Goal: Task Accomplishment & Management: Use online tool/utility

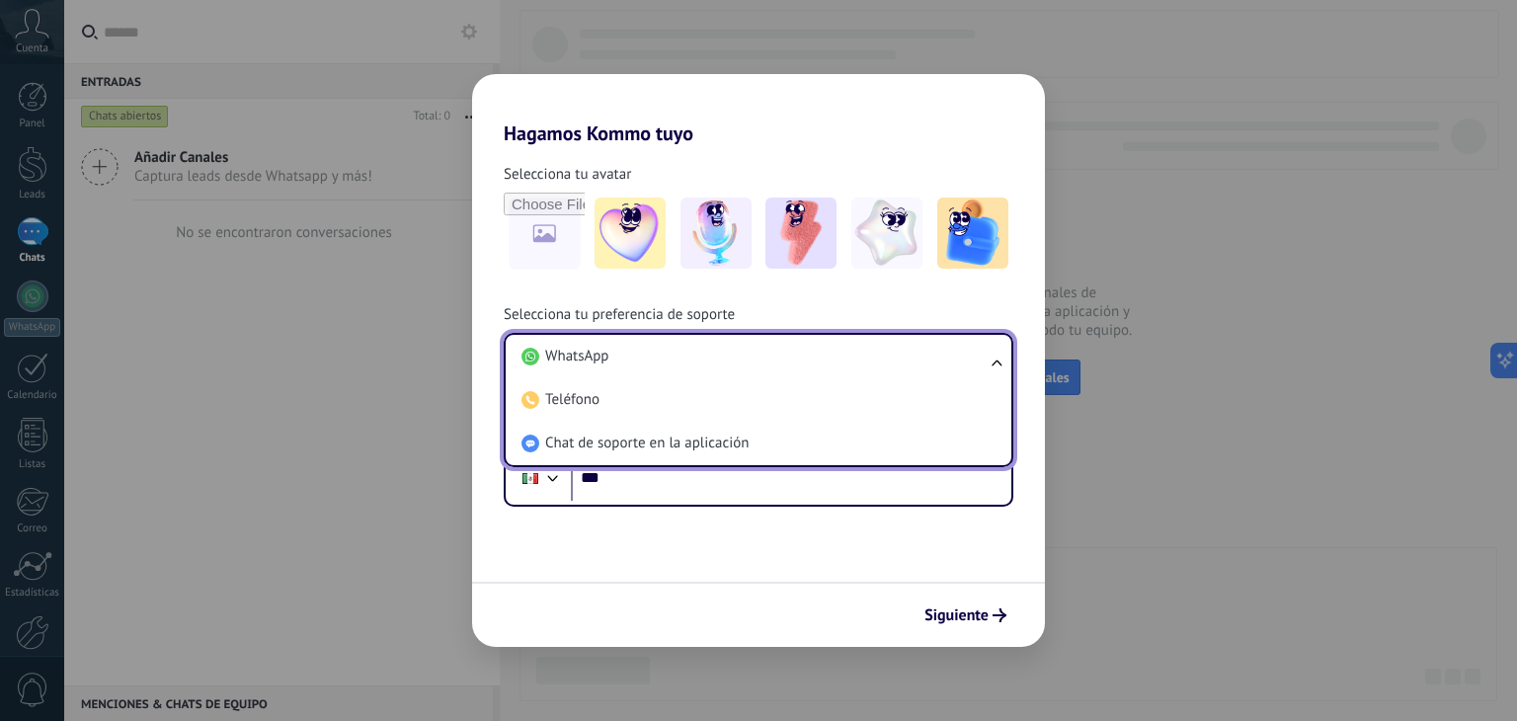
click at [749, 362] on li "WhatsApp" at bounding box center [754, 356] width 482 height 43
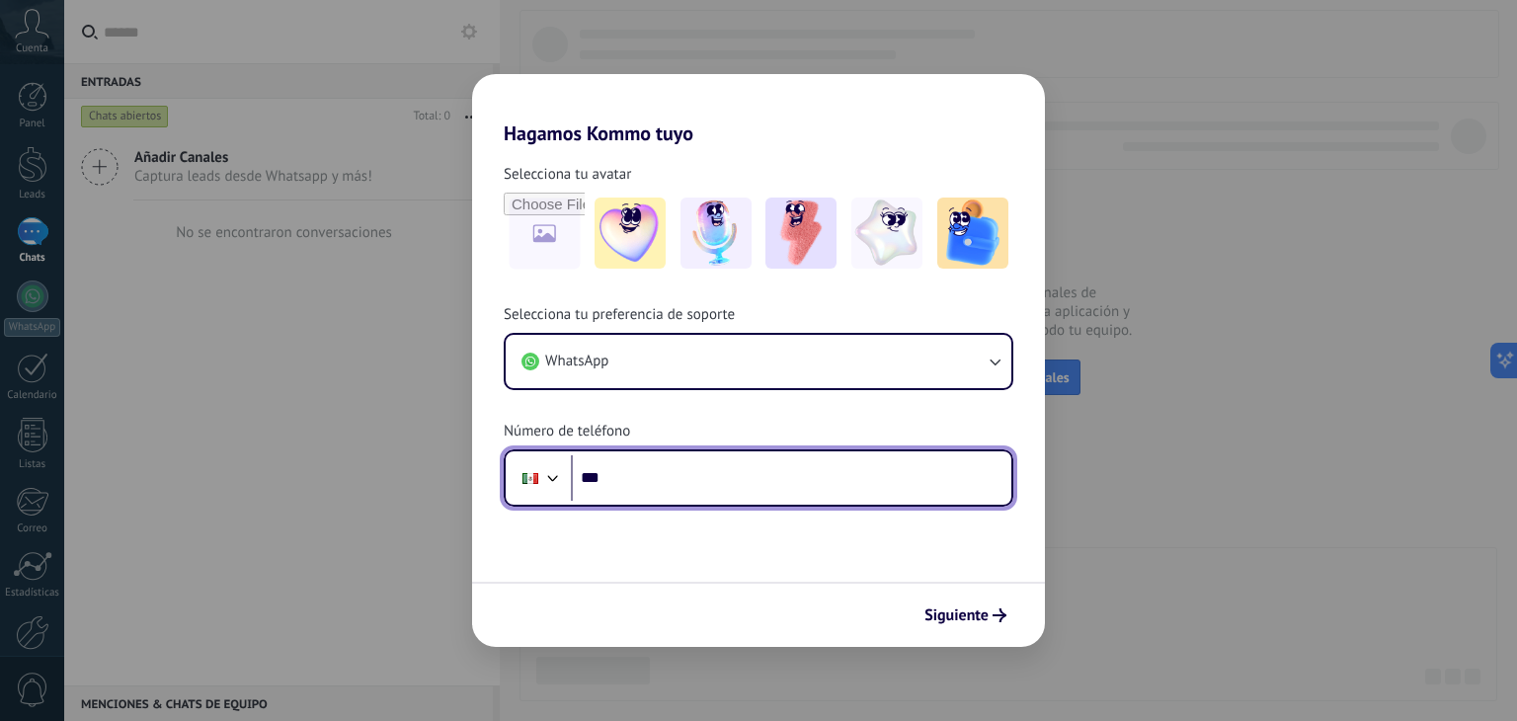
click at [723, 487] on input "***" at bounding box center [791, 477] width 440 height 45
type input "**********"
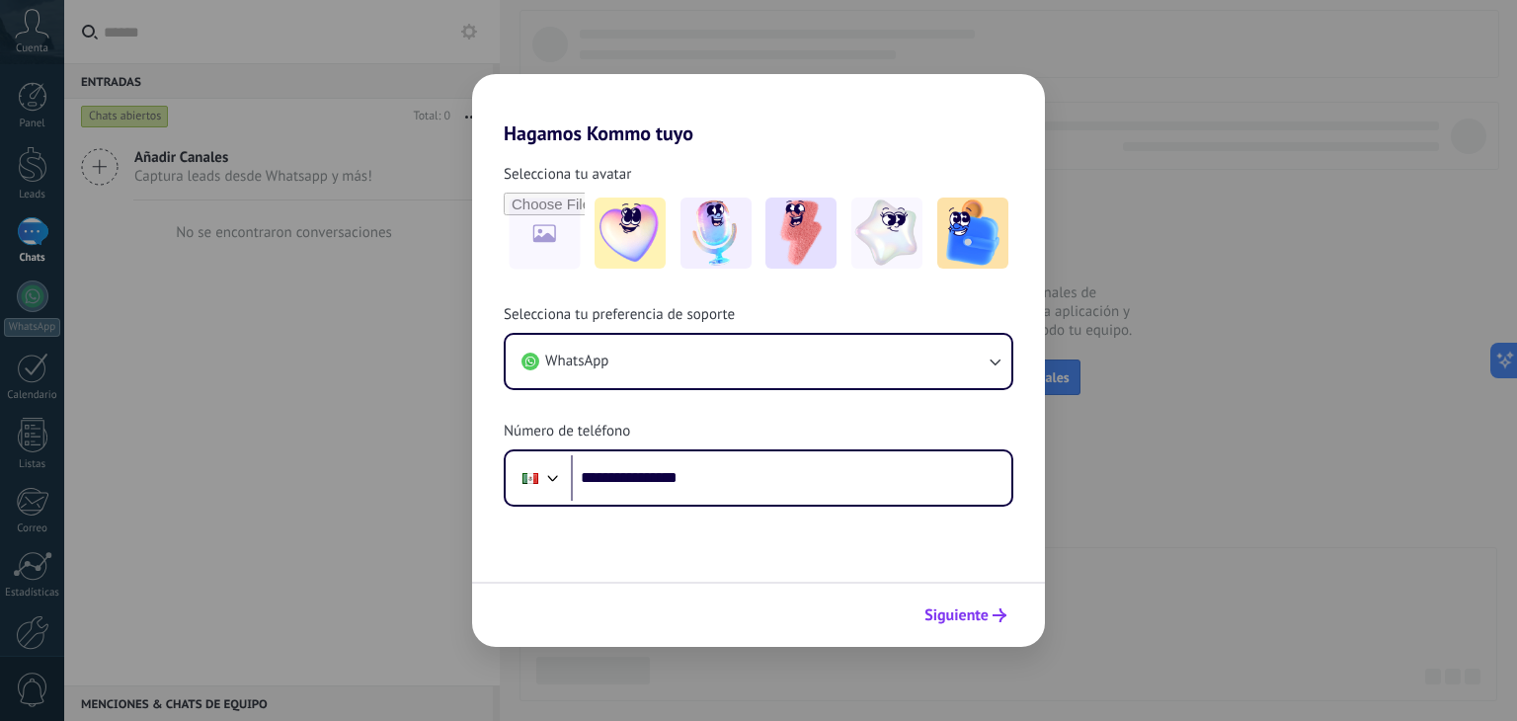
click at [968, 613] on span "Siguiente" at bounding box center [956, 615] width 64 height 14
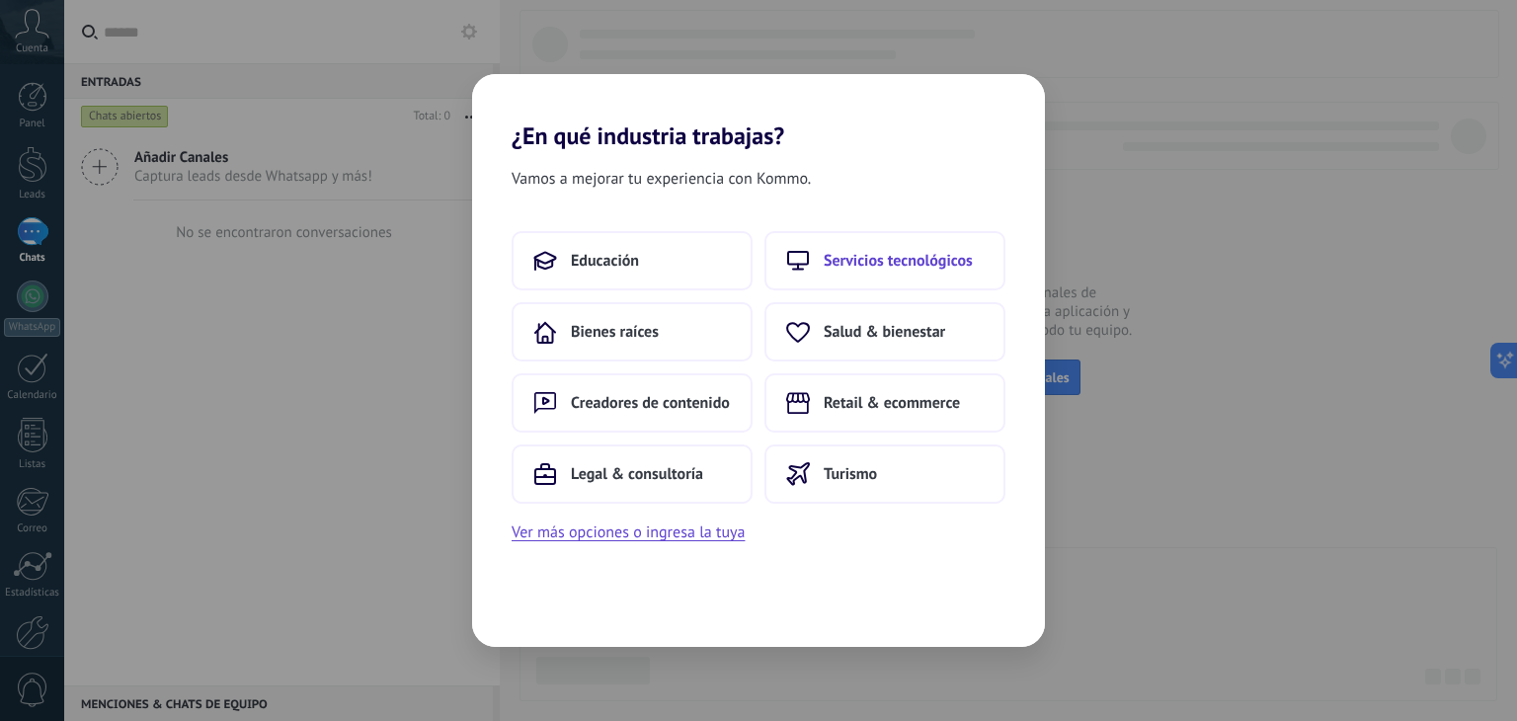
click at [847, 259] on span "Servicios tecnológicos" at bounding box center [898, 261] width 149 height 20
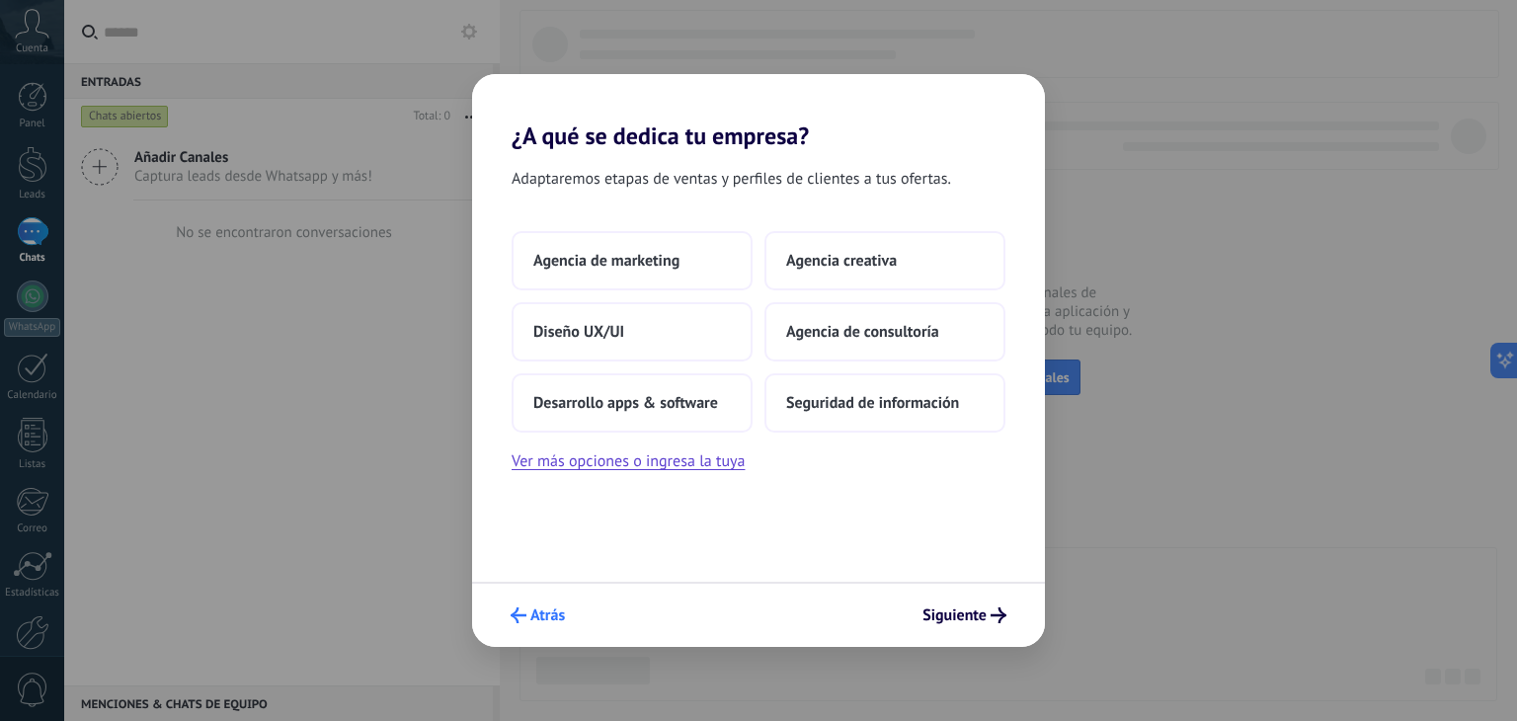
click at [530, 617] on span "Atrás" at bounding box center [547, 615] width 35 height 14
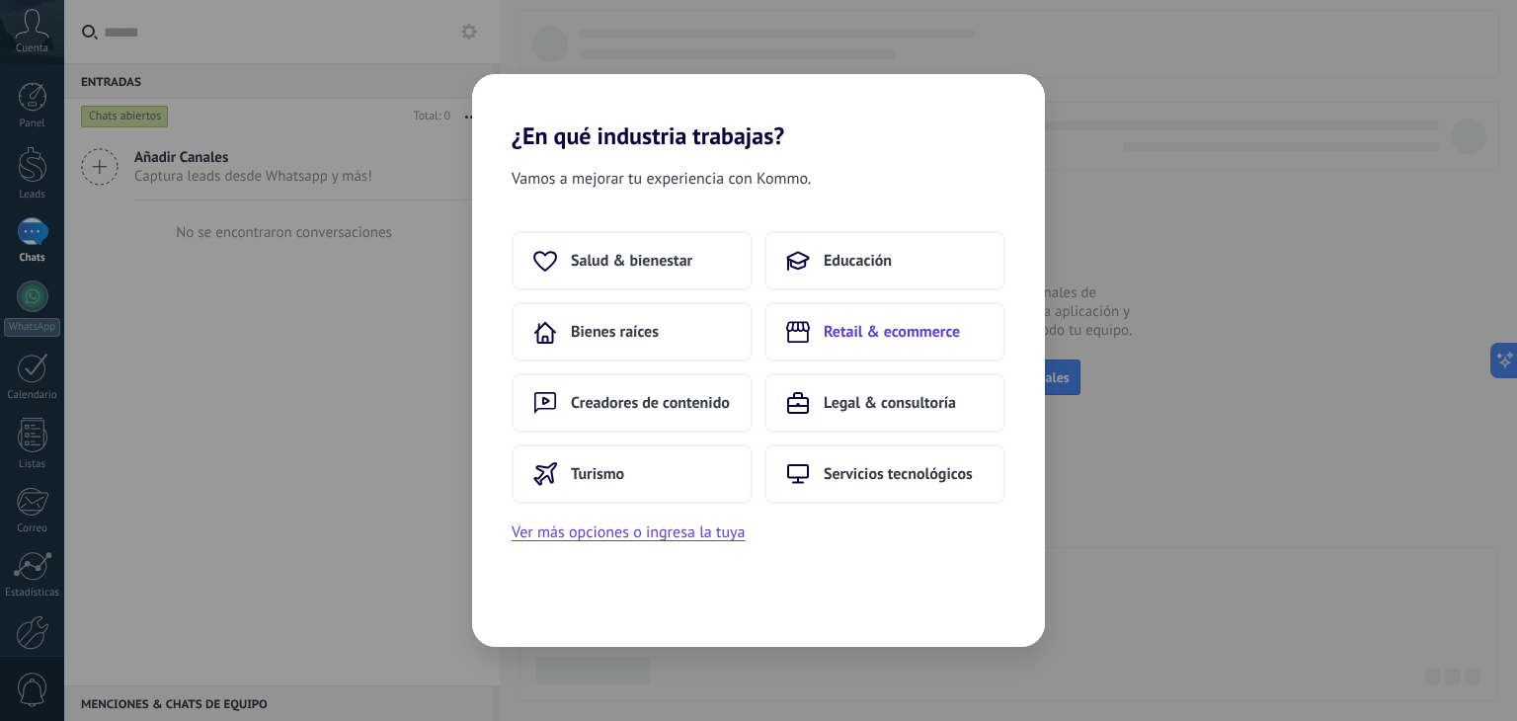
click at [855, 334] on span "Retail & ecommerce" at bounding box center [892, 332] width 136 height 20
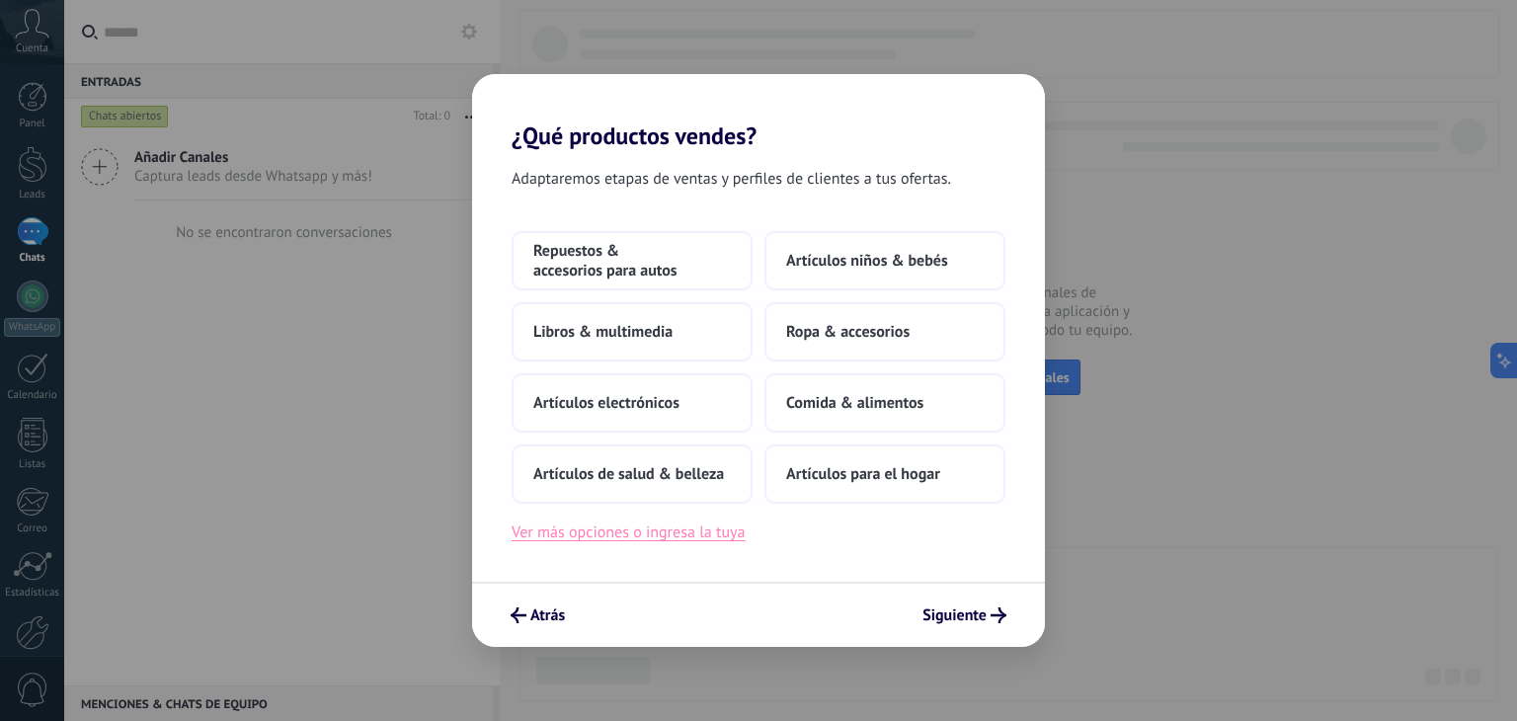
click at [635, 537] on button "Ver más opciones o ingresa la tuya" at bounding box center [627, 532] width 233 height 26
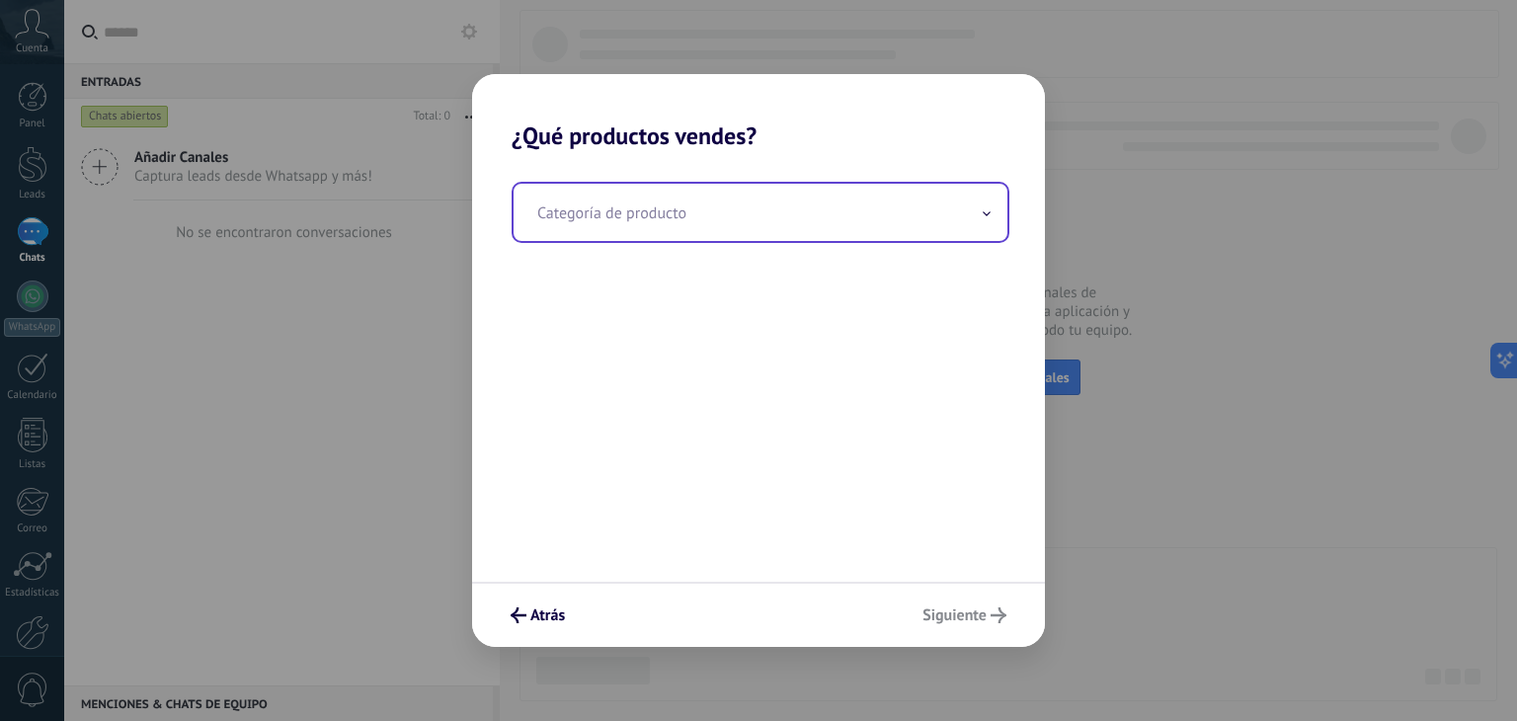
click at [628, 208] on input "text" at bounding box center [760, 212] width 494 height 57
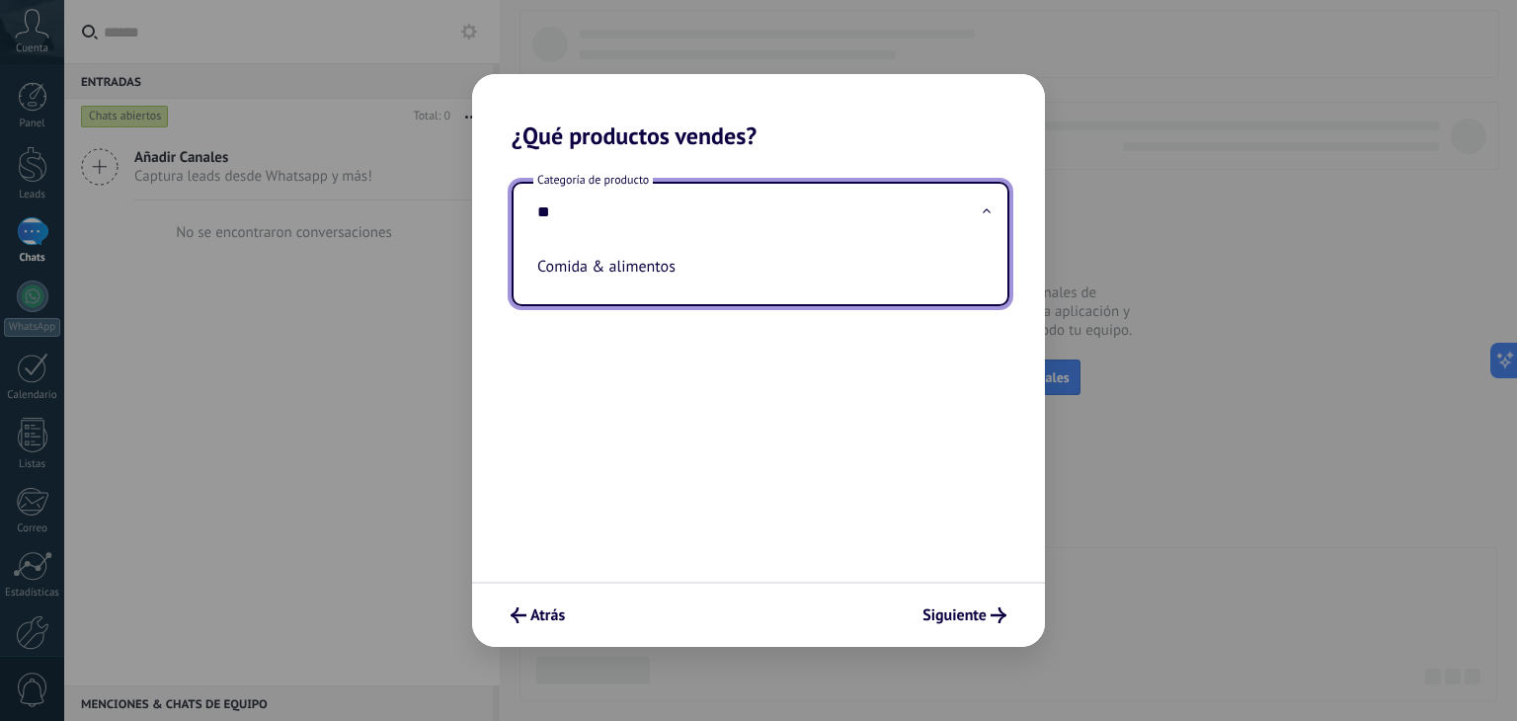
type input "*"
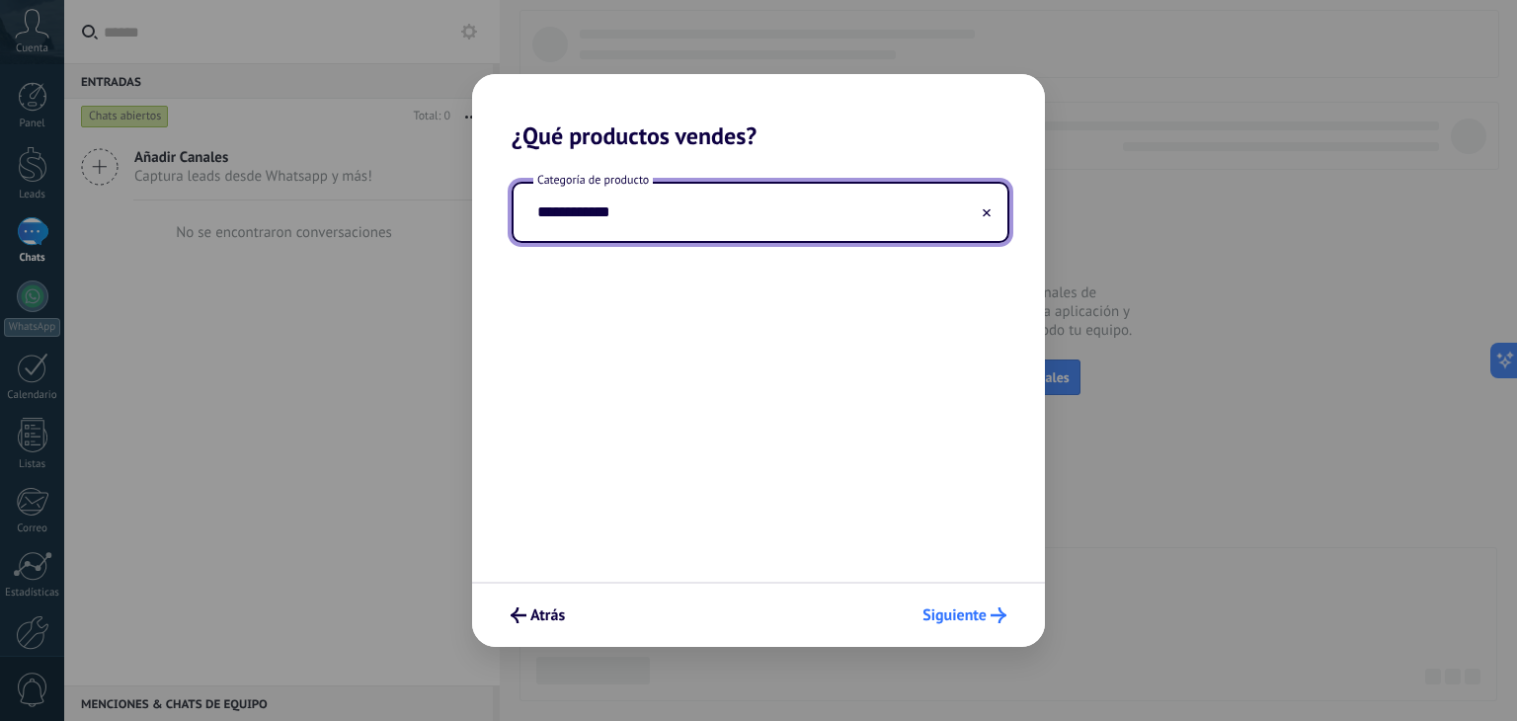
type input "**********"
click at [961, 613] on span "Siguiente" at bounding box center [954, 615] width 64 height 14
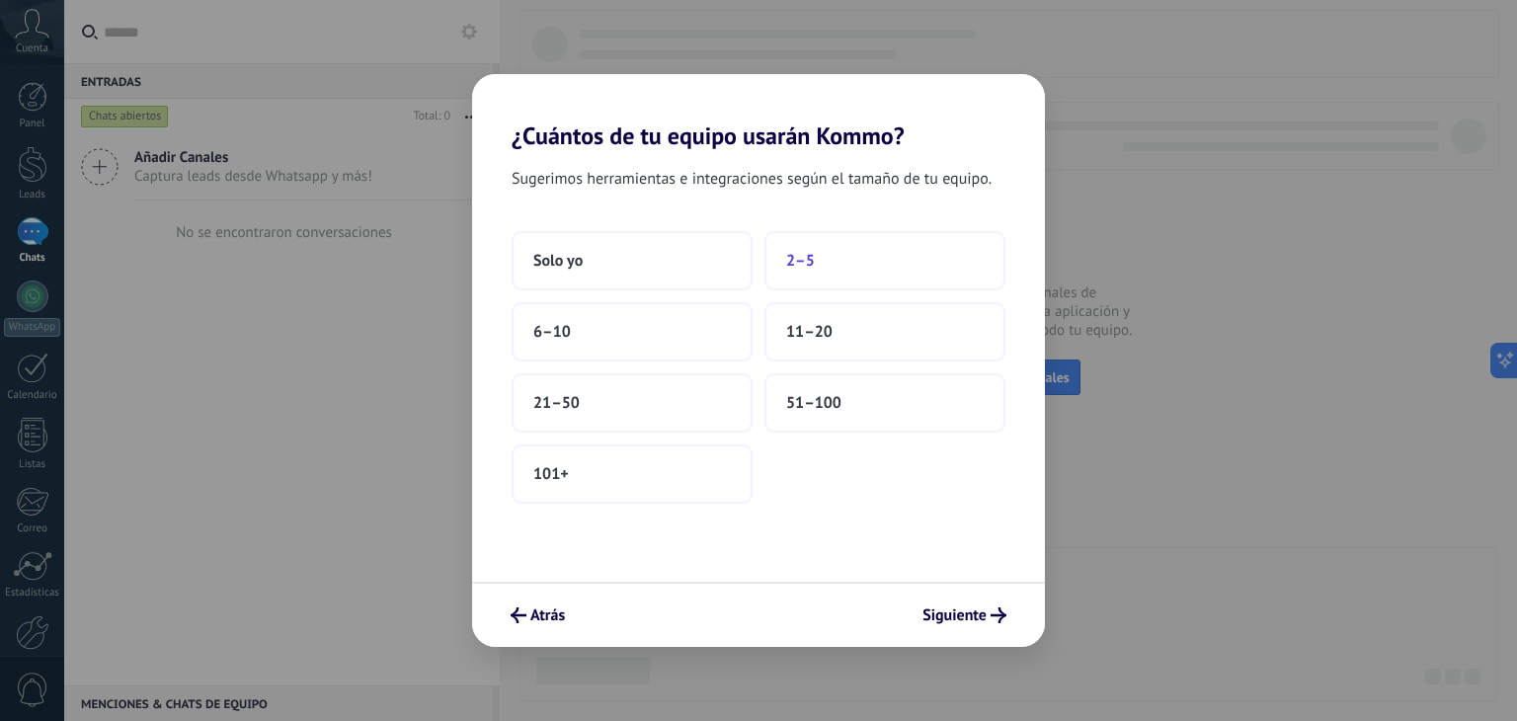
click at [803, 260] on span "2–5" at bounding box center [800, 261] width 29 height 20
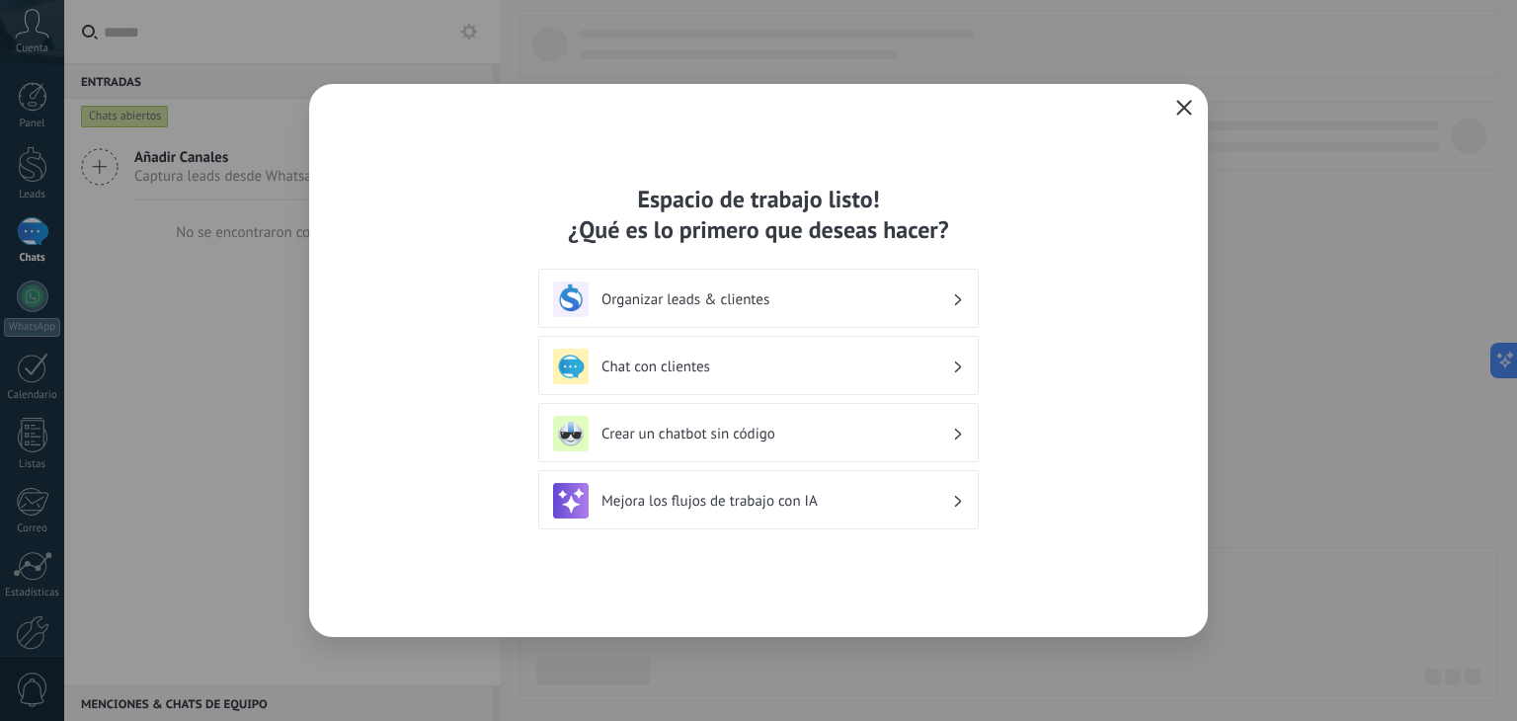
click at [928, 302] on h3 "Organizar leads & clientes" at bounding box center [776, 299] width 351 height 19
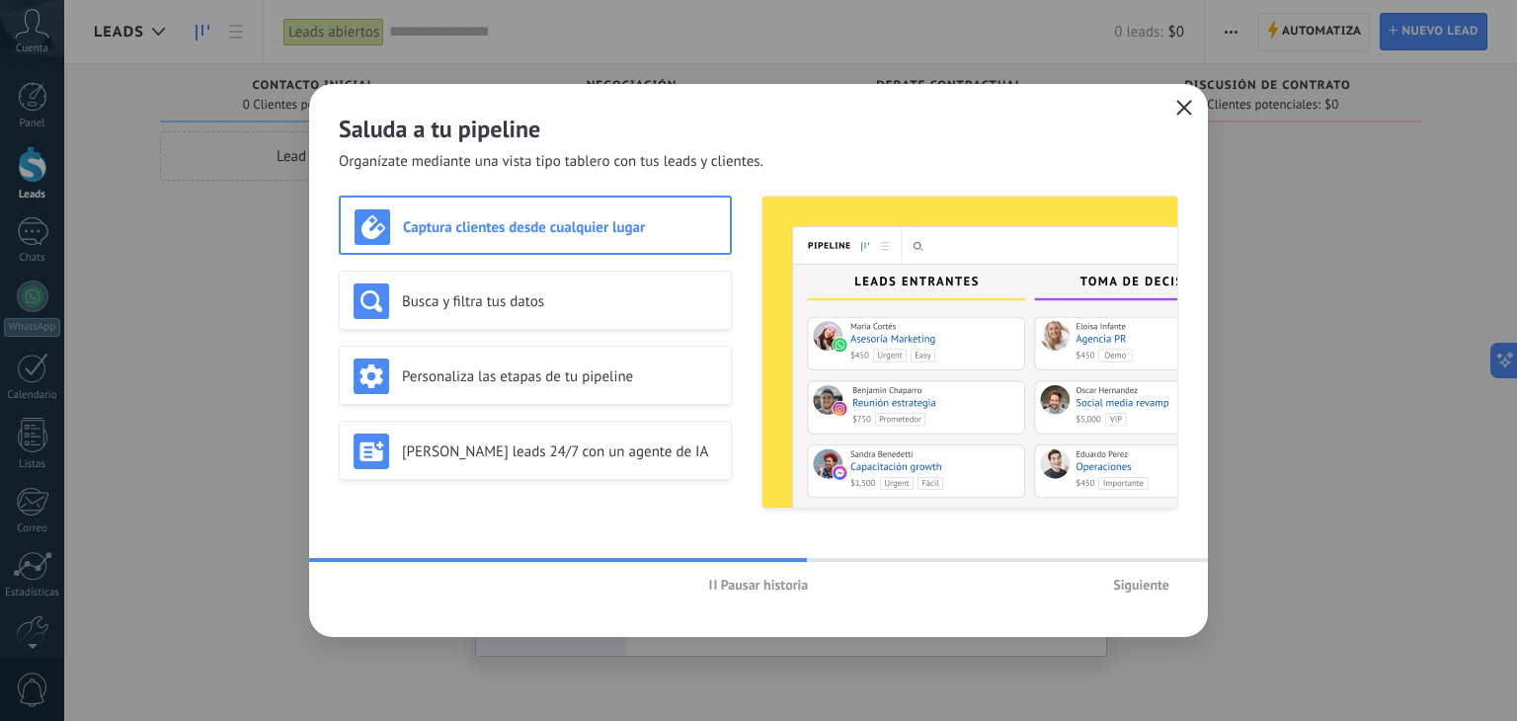
click at [1131, 582] on span "Siguiente" at bounding box center [1141, 585] width 56 height 14
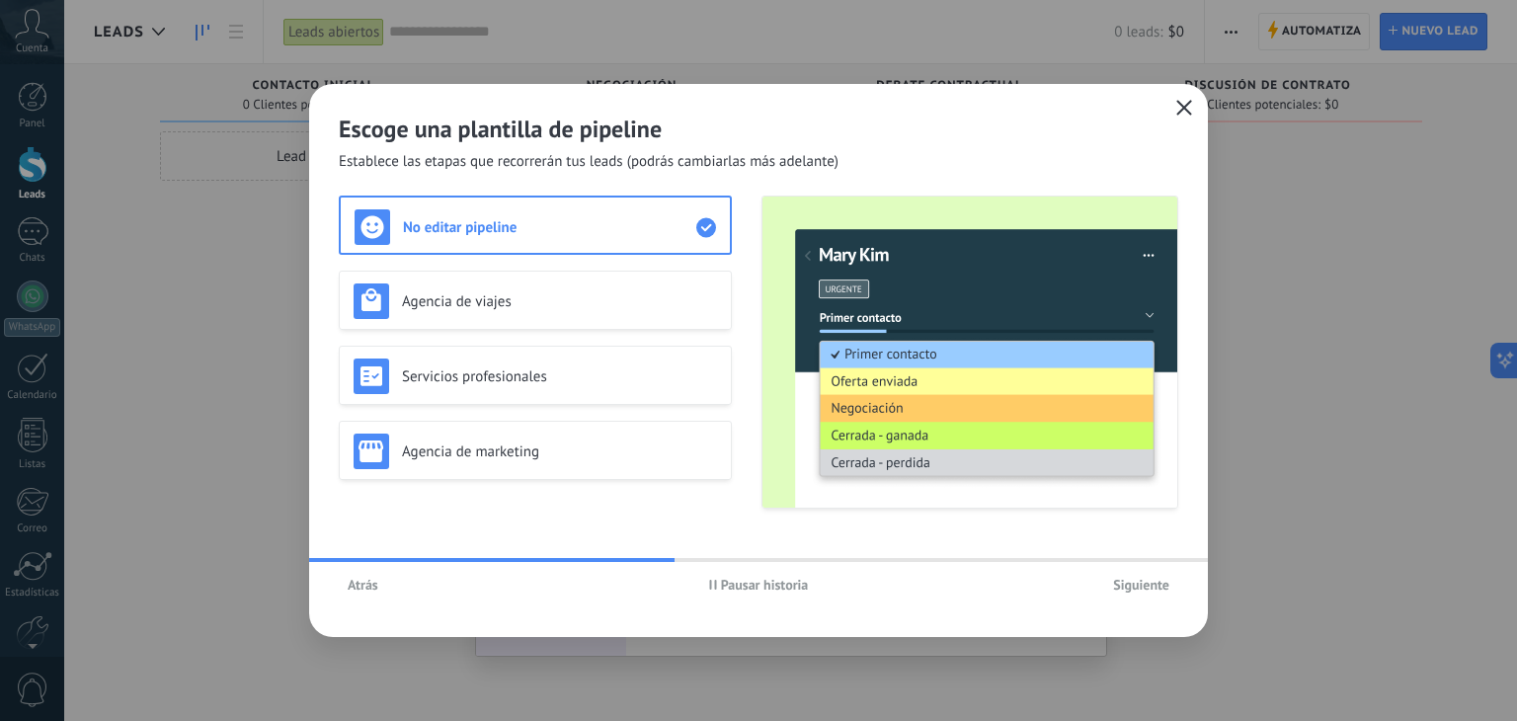
click at [1131, 582] on span "Siguiente" at bounding box center [1141, 585] width 56 height 14
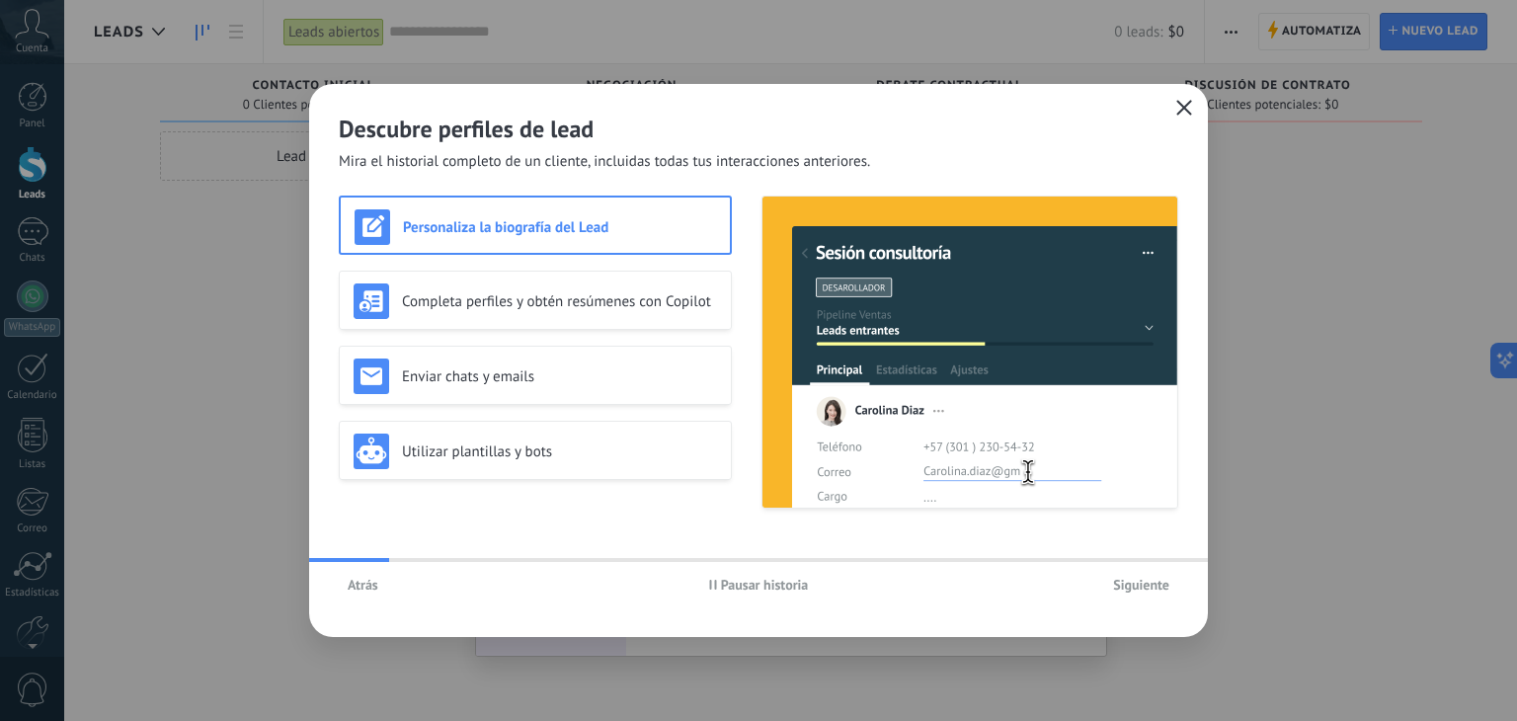
click at [1131, 582] on span "Siguiente" at bounding box center [1141, 585] width 56 height 14
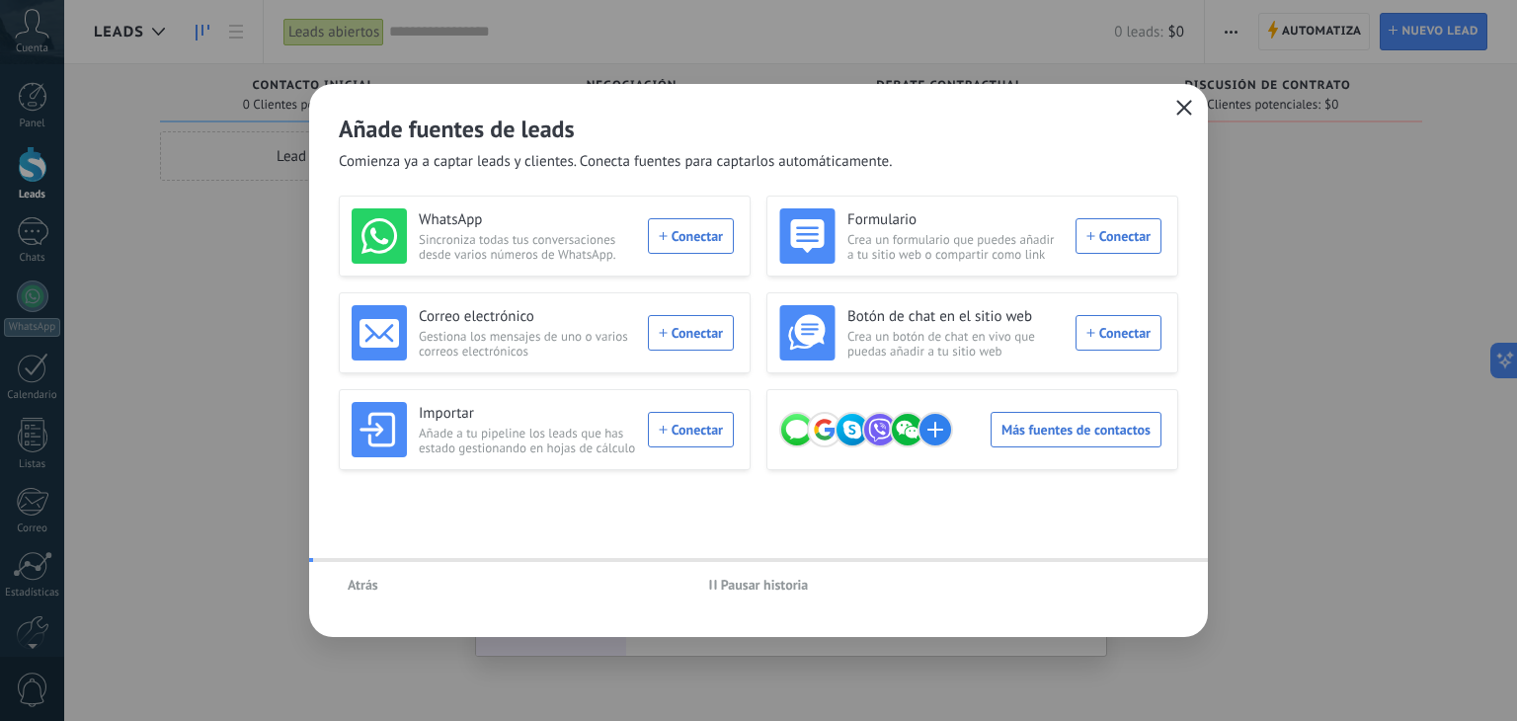
click at [1131, 582] on div "Atrás Pausar historia" at bounding box center [758, 584] width 899 height 45
click at [1188, 105] on icon "button" at bounding box center [1184, 108] width 16 height 16
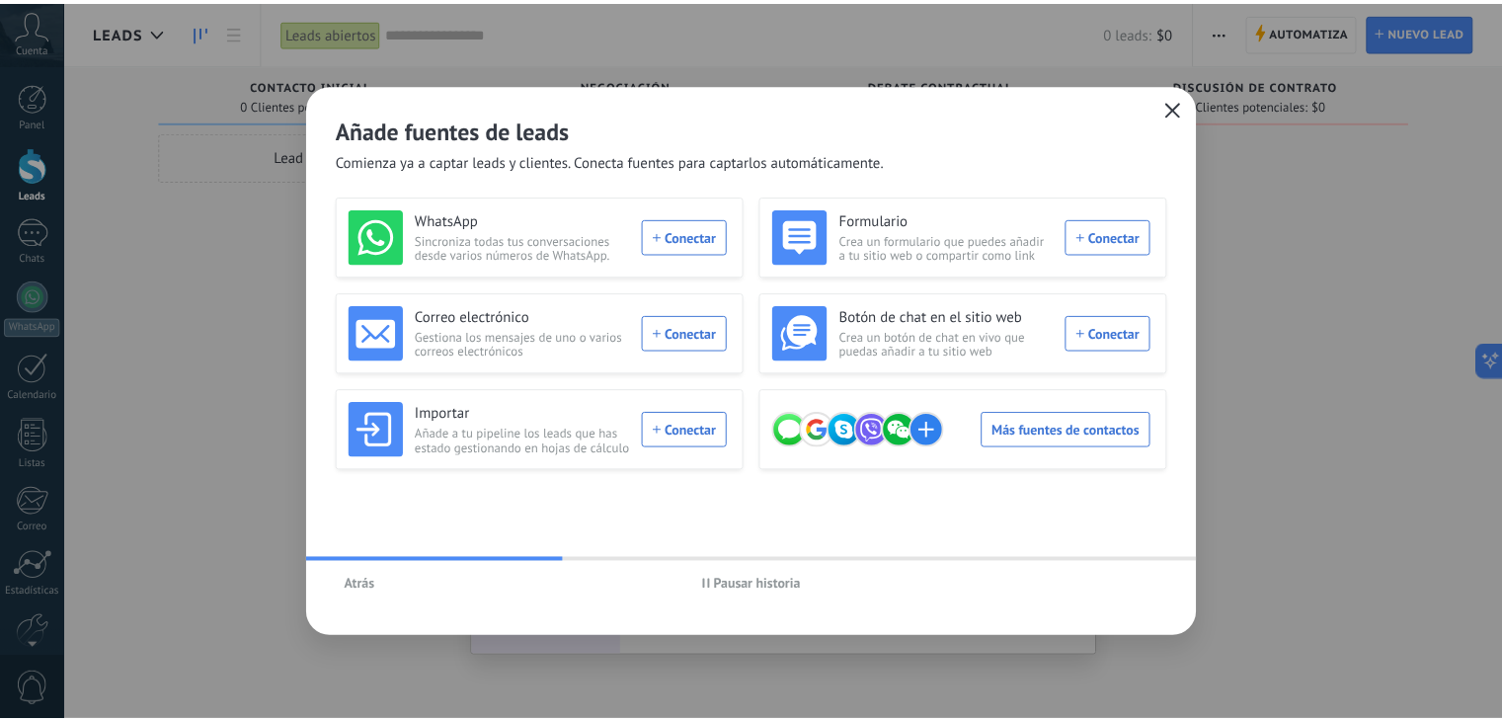
scroll to position [100, 0]
